Goal: Information Seeking & Learning: Learn about a topic

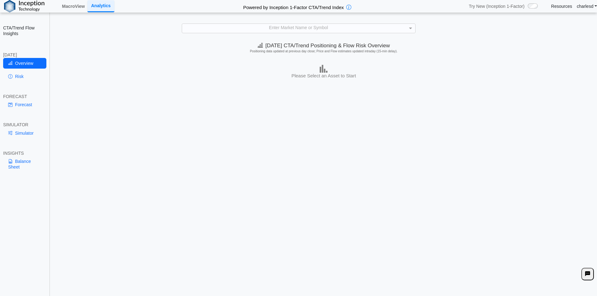
click at [262, 29] on div "Enter Market Name or Symbol" at bounding box center [298, 28] width 233 height 9
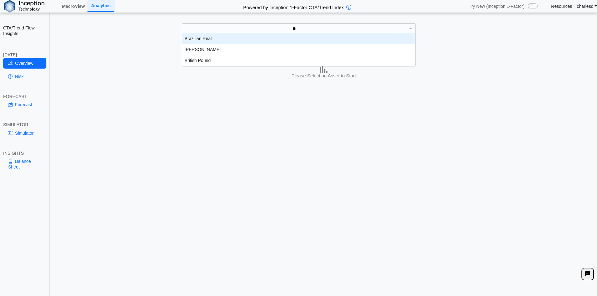
scroll to position [28, 229]
type input "*"
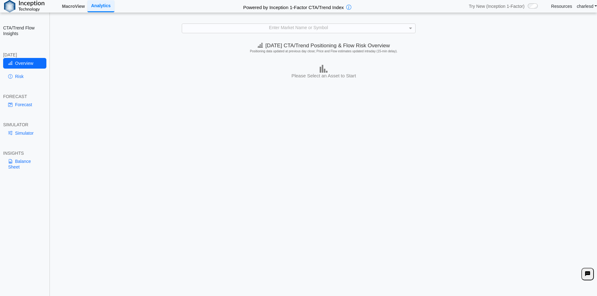
click at [81, 6] on link "MacroView" at bounding box center [74, 6] width 28 height 11
click at [252, 33] on div "Enter Market Name or Symbol" at bounding box center [299, 28] width 234 height 9
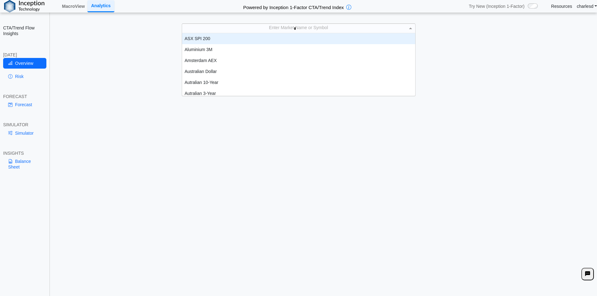
type input "**"
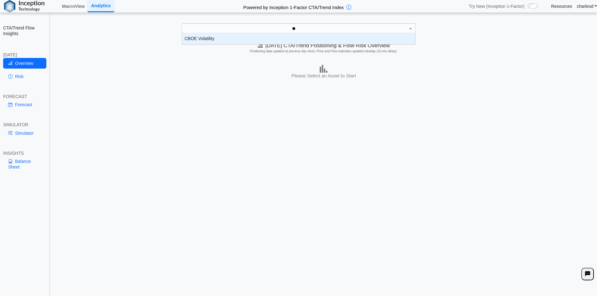
scroll to position [6, 229]
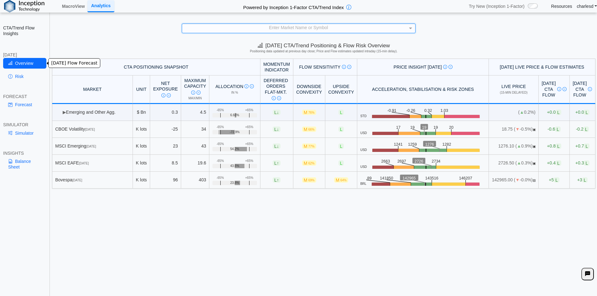
click at [27, 67] on link "Overview" at bounding box center [24, 63] width 43 height 11
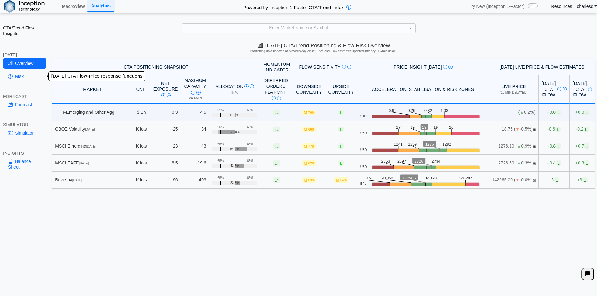
click at [24, 74] on link "Risk" at bounding box center [24, 76] width 43 height 11
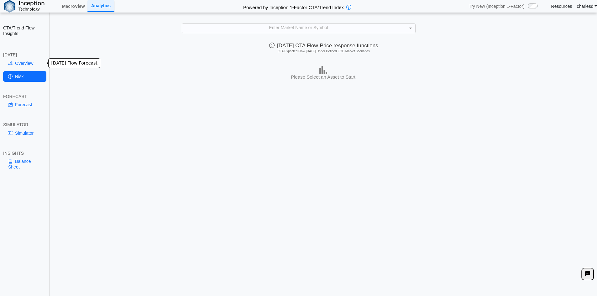
click at [25, 65] on link "Overview" at bounding box center [24, 63] width 43 height 11
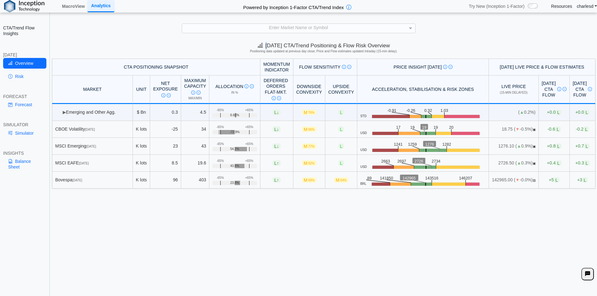
click at [263, 34] on div "**********" at bounding box center [298, 152] width 597 height 305
click at [260, 31] on div "Enter Market Name or Symbol" at bounding box center [298, 28] width 233 height 9
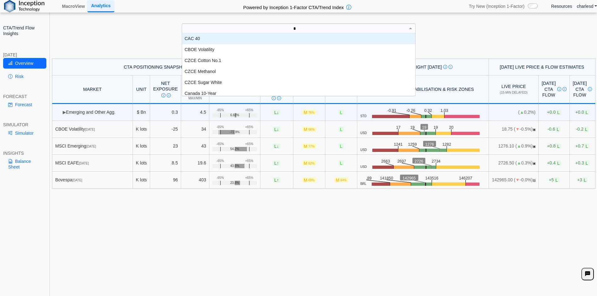
scroll to position [5, 5]
type input "***"
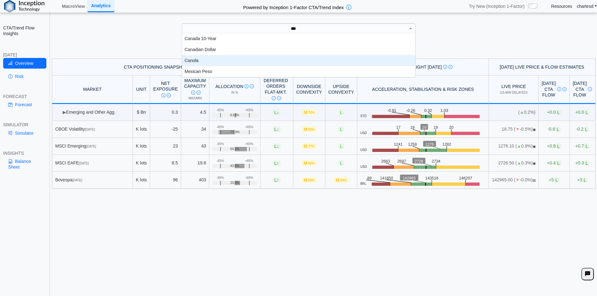
click at [182, 59] on div "Canola" at bounding box center [298, 60] width 233 height 11
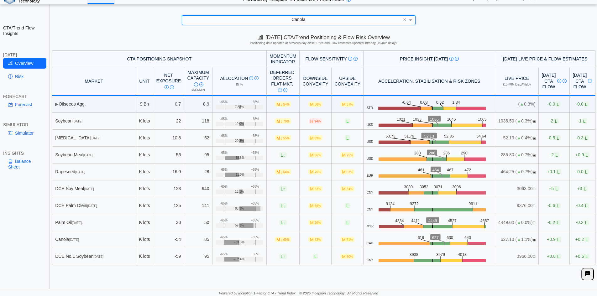
scroll to position [9, 0]
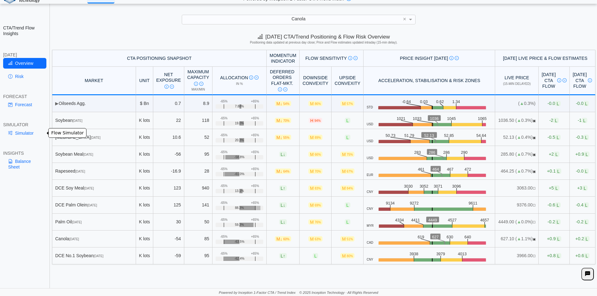
click at [26, 132] on link "Simulator" at bounding box center [24, 133] width 43 height 11
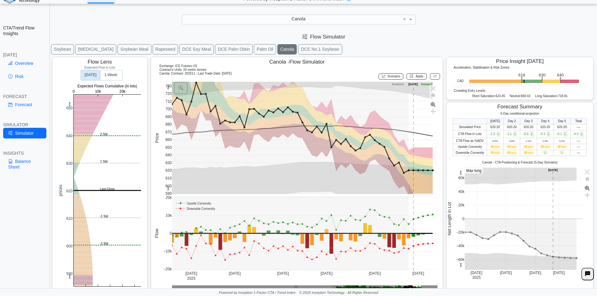
click at [491, 153] on span "M 64%" at bounding box center [495, 153] width 11 height 4
click at [490, 148] on span "M 50%" at bounding box center [495, 147] width 11 height 4
click at [495, 148] on span "50%" at bounding box center [497, 147] width 5 height 3
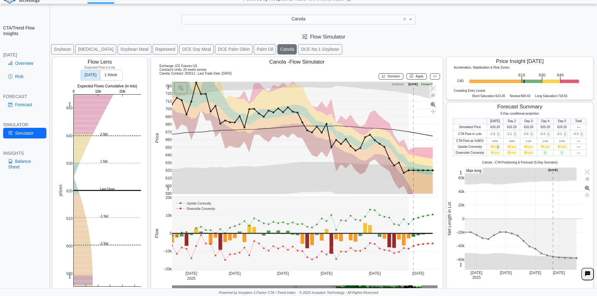
click at [495, 148] on span "50%" at bounding box center [497, 147] width 5 height 3
click at [495, 147] on span "50%" at bounding box center [497, 147] width 5 height 3
click at [104, 237] on rect at bounding box center [107, 191] width 67 height 192
click at [100, 268] on rect at bounding box center [107, 191] width 67 height 192
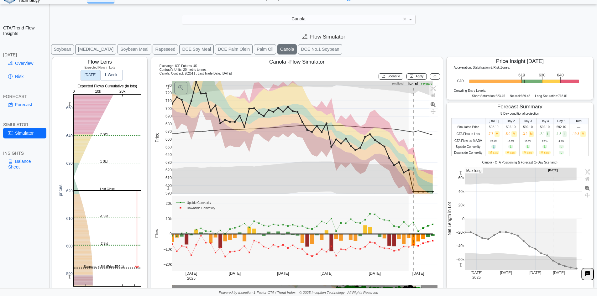
drag, startPoint x: 486, startPoint y: 145, endPoint x: 494, endPoint y: 146, distance: 7.6
click at [494, 146] on td "L" at bounding box center [493, 147] width 17 height 6
drag, startPoint x: 492, startPoint y: 155, endPoint x: 561, endPoint y: 153, distance: 69.0
click at [561, 153] on tr "Downside Convexity M 64% M 84% M 66% M 53% L —" at bounding box center [519, 153] width 137 height 6
click at [560, 153] on td "L" at bounding box center [561, 153] width 16 height 6
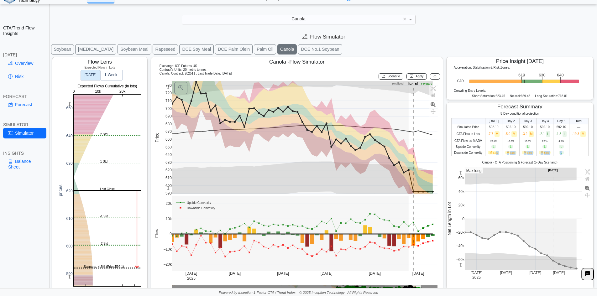
click at [560, 153] on span "L" at bounding box center [561, 153] width 5 height 4
click at [559, 153] on span "L" at bounding box center [561, 153] width 5 height 4
drag, startPoint x: 488, startPoint y: 145, endPoint x: 555, endPoint y: 147, distance: 67.4
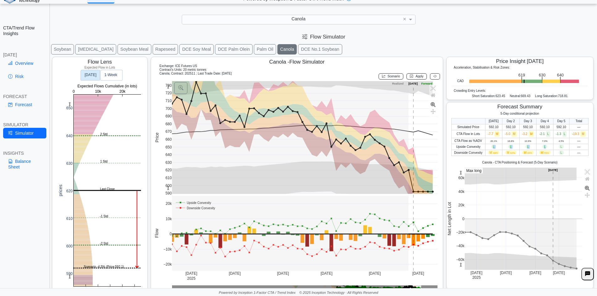
click at [555, 147] on tr "Upside Convexity L L L L L —" at bounding box center [519, 147] width 137 height 6
drag, startPoint x: 491, startPoint y: 152, endPoint x: 558, endPoint y: 153, distance: 67.4
click at [557, 153] on tr "Downside Convexity M 64% M 84% M 66% M 53% L —" at bounding box center [519, 153] width 137 height 6
click at [559, 153] on span "L" at bounding box center [561, 153] width 5 height 4
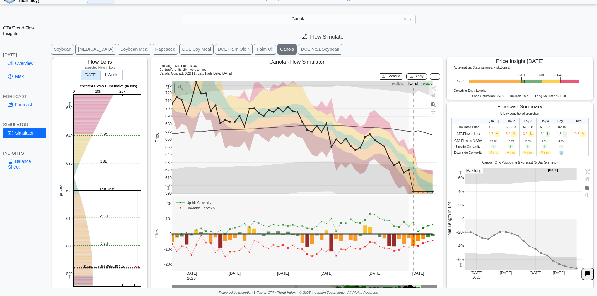
click at [559, 153] on span "L" at bounding box center [561, 153] width 5 height 4
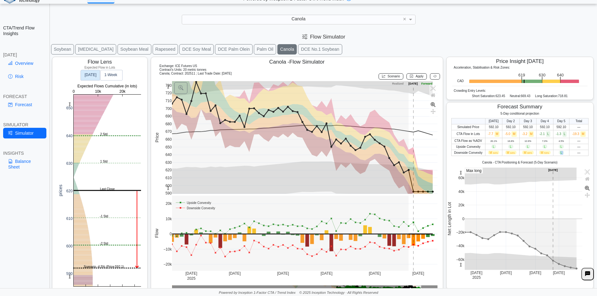
click at [559, 153] on span "L" at bounding box center [561, 153] width 5 height 4
drag, startPoint x: 505, startPoint y: 154, endPoint x: 536, endPoint y: 153, distance: 31.0
click at [535, 154] on tr "Downside Convexity M 64% M 84% M 66% M 53% L —" at bounding box center [519, 153] width 137 height 6
click at [545, 152] on span "53%" at bounding box center [547, 153] width 5 height 3
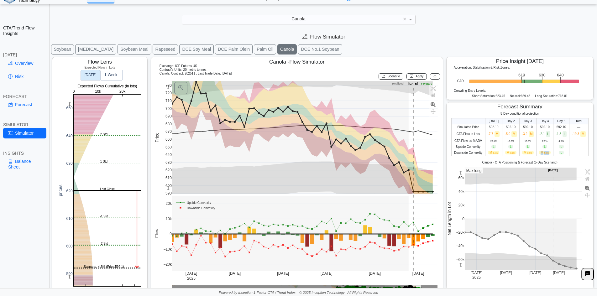
click at [545, 152] on span "53%" at bounding box center [547, 153] width 5 height 3
click at [21, 61] on link "Overview" at bounding box center [24, 63] width 43 height 11
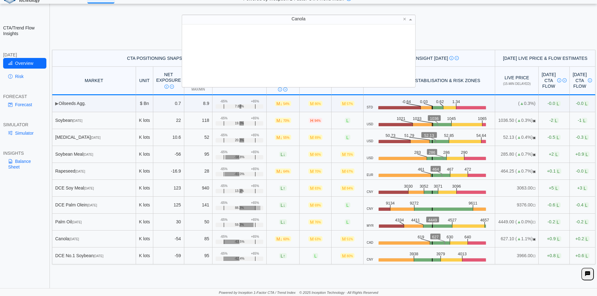
click at [288, 24] on div "Canola × CBOE Volatility CZCE Cotton No.1 CZCE Methanol CZCE Sugar White Canada…" at bounding box center [299, 19] width 234 height 9
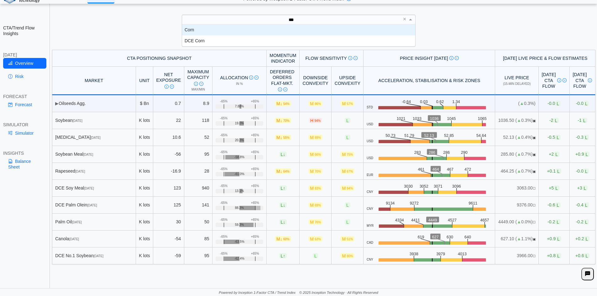
scroll to position [17, 229]
type input "****"
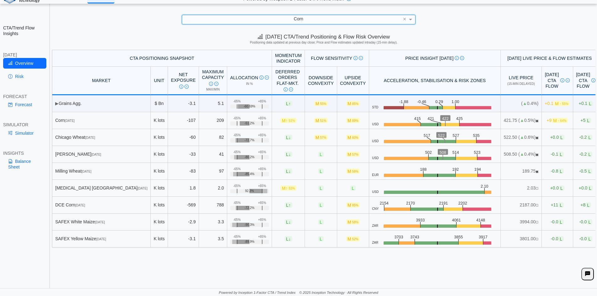
click at [28, 133] on link "Simulator" at bounding box center [24, 133] width 43 height 11
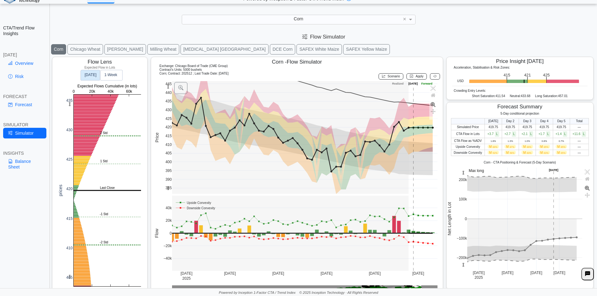
drag, startPoint x: 167, startPoint y: 87, endPoint x: 167, endPoint y: 96, distance: 8.5
click at [167, 96] on g at bounding box center [305, 137] width 279 height 125
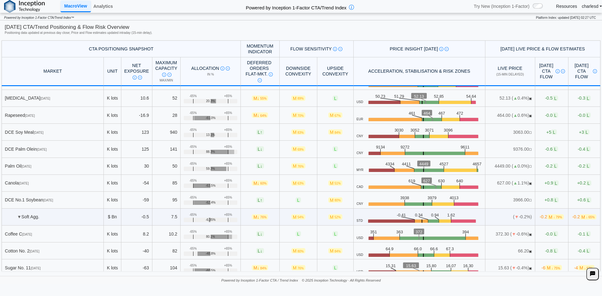
scroll to position [282, 0]
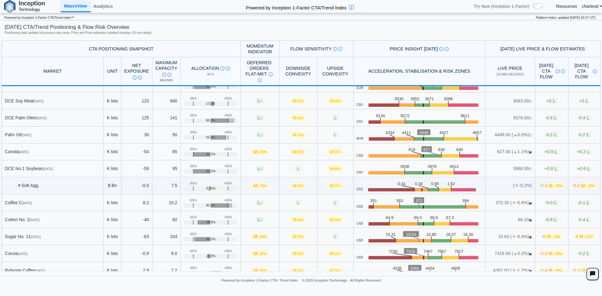
drag, startPoint x: 31, startPoint y: 151, endPoint x: 56, endPoint y: 152, distance: 24.8
click at [56, 152] on div "Canola [DATE]" at bounding box center [53, 152] width 96 height 6
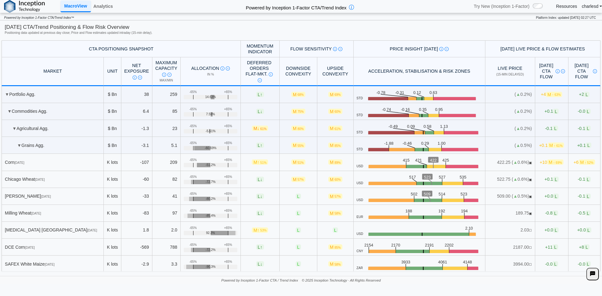
scroll to position [2076, 0]
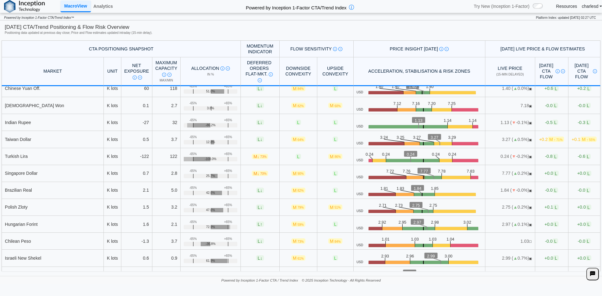
drag, startPoint x: 24, startPoint y: 154, endPoint x: 68, endPoint y: 157, distance: 45.0
click at [68, 157] on div "Turkish Lira" at bounding box center [53, 157] width 96 height 6
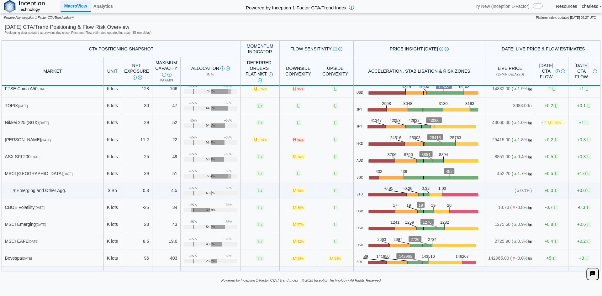
scroll to position [1700, 0]
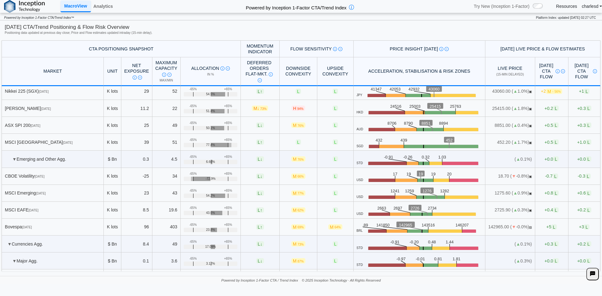
drag, startPoint x: 26, startPoint y: 175, endPoint x: 61, endPoint y: 177, distance: 35.8
click at [61, 177] on div "CBOE Volatility [DATE]" at bounding box center [53, 176] width 96 height 6
drag, startPoint x: 187, startPoint y: 174, endPoint x: 200, endPoint y: 176, distance: 13.9
click at [200, 176] on td "+65% -65% -72.9%" at bounding box center [211, 176] width 60 height 17
